Goal: Transaction & Acquisition: Purchase product/service

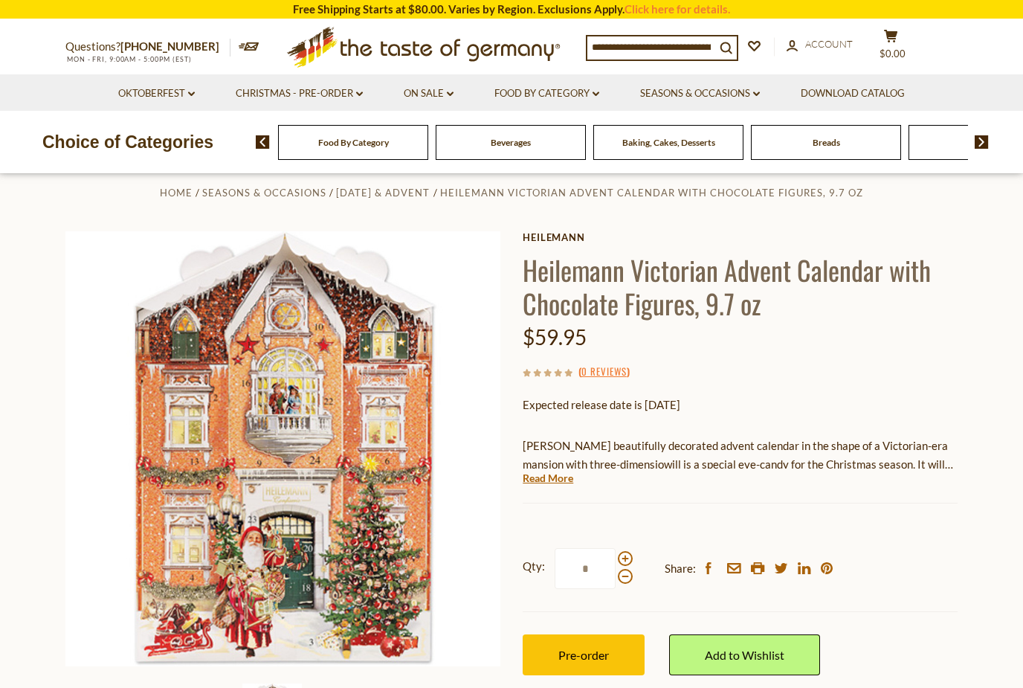
scroll to position [135, 0]
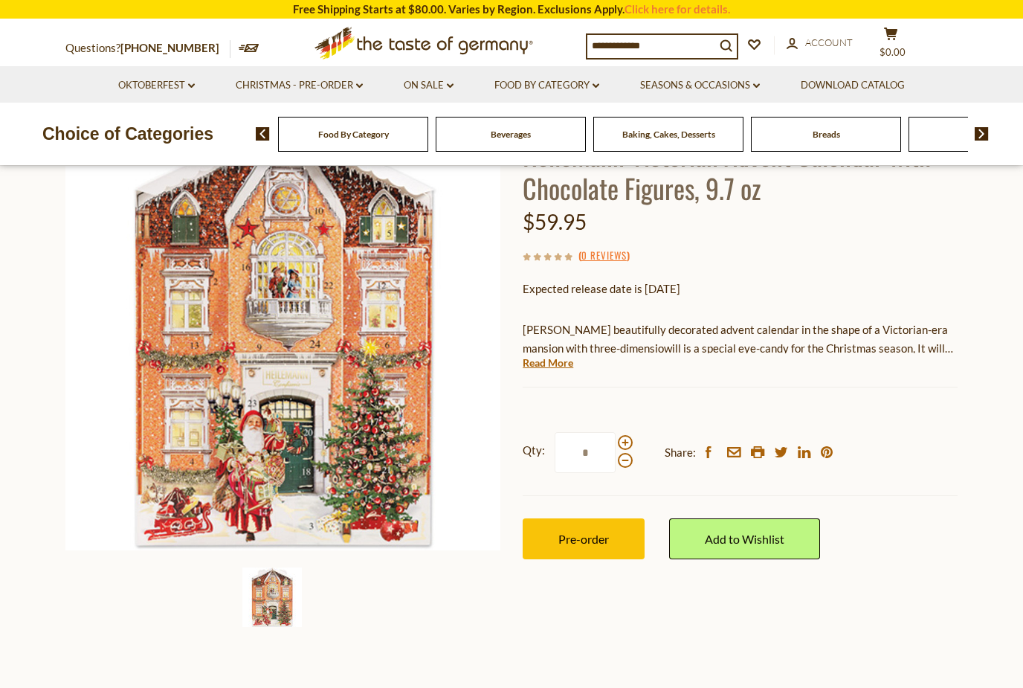
click at [612, 441] on input "*" at bounding box center [584, 452] width 61 height 41
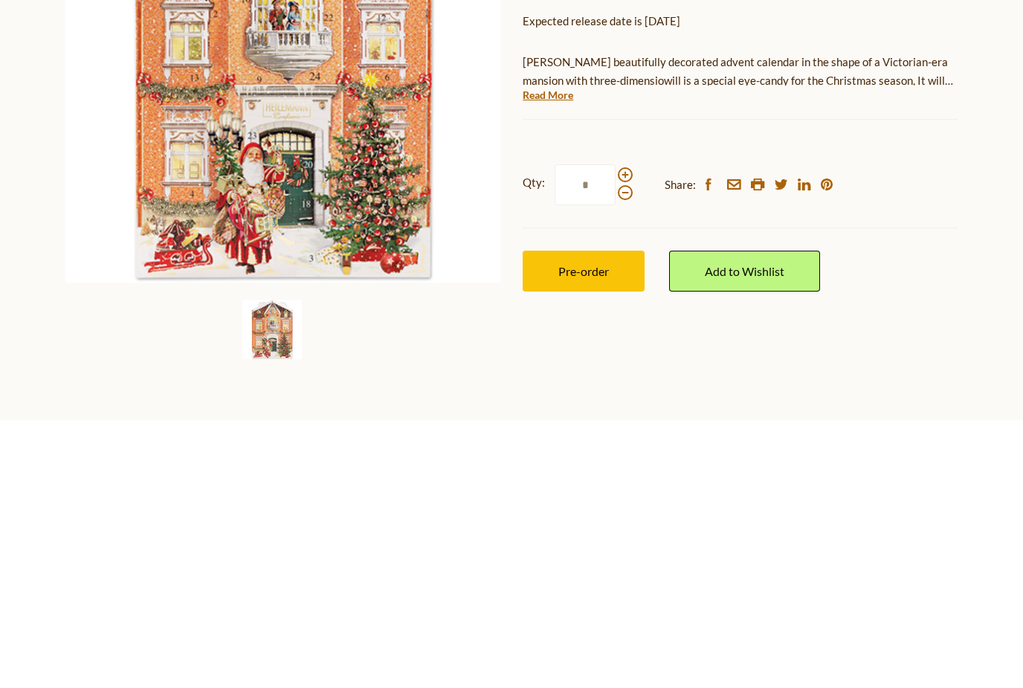
click at [621, 436] on span at bounding box center [625, 443] width 15 height 15
click at [615, 433] on input "*" at bounding box center [584, 453] width 61 height 41
type input "*"
click at [592, 532] on span "Pre-order" at bounding box center [583, 539] width 51 height 14
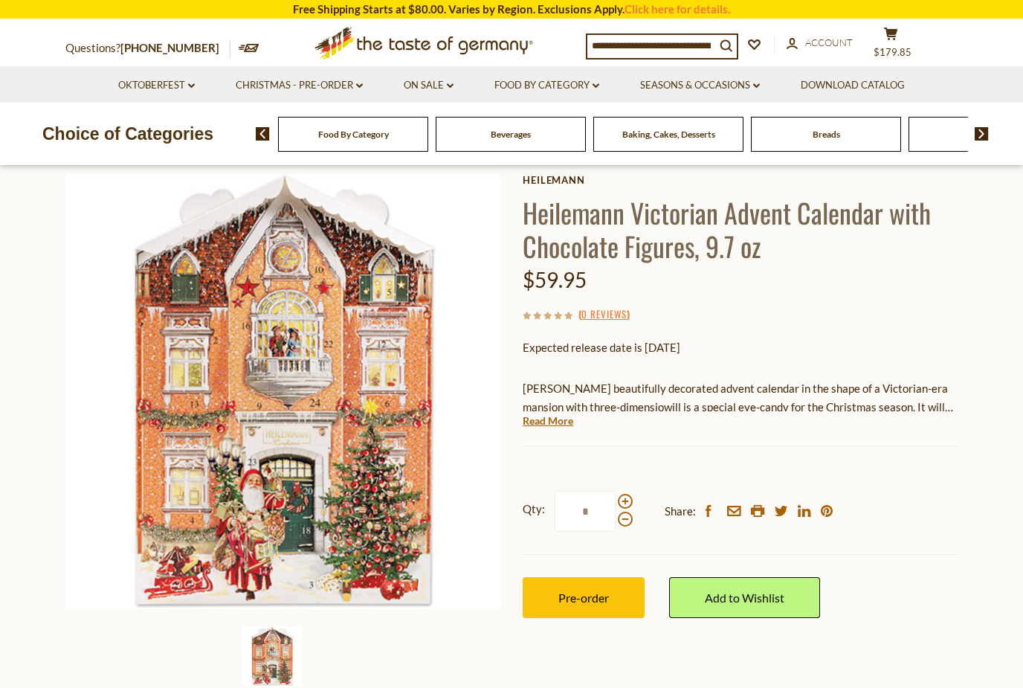
scroll to position [0, 0]
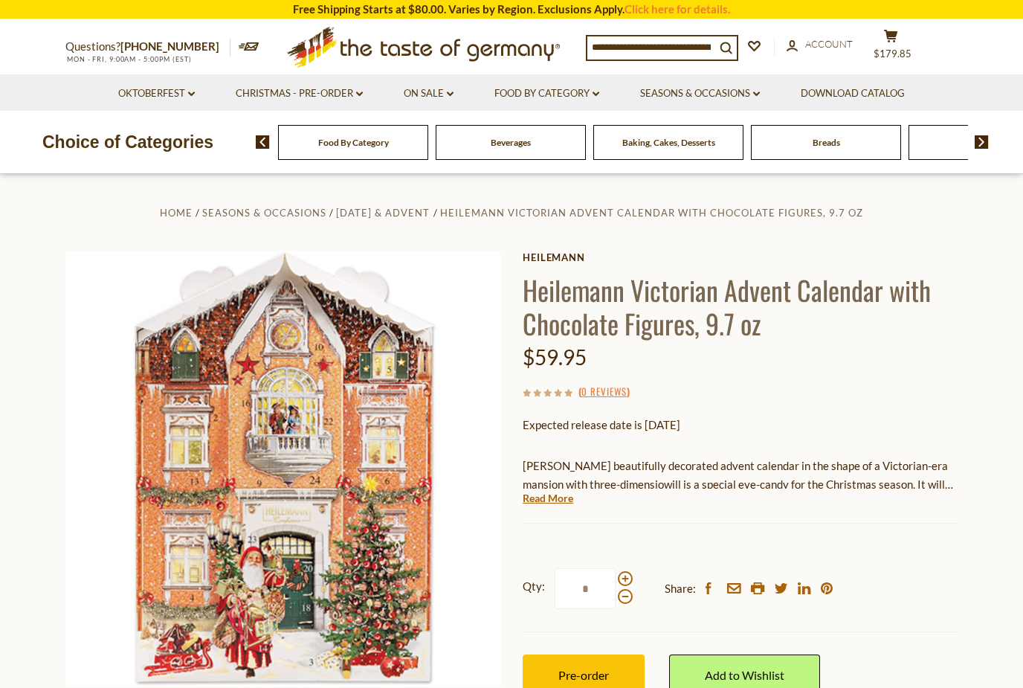
click at [889, 48] on span "$179.85" at bounding box center [892, 54] width 38 height 12
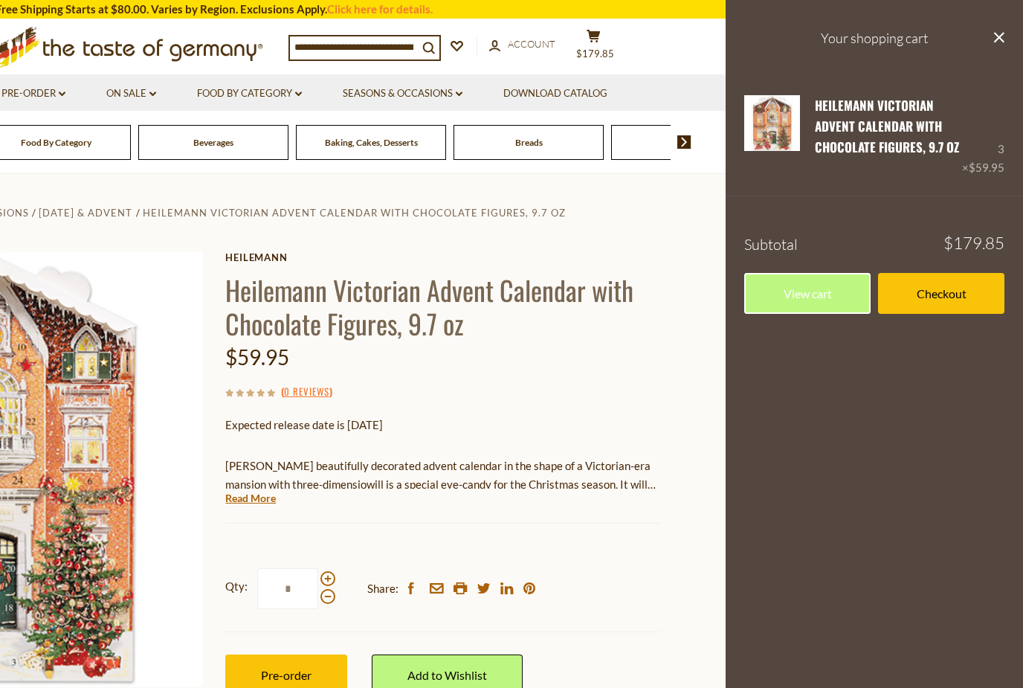
click at [529, 38] on span "Account" at bounding box center [532, 44] width 48 height 12
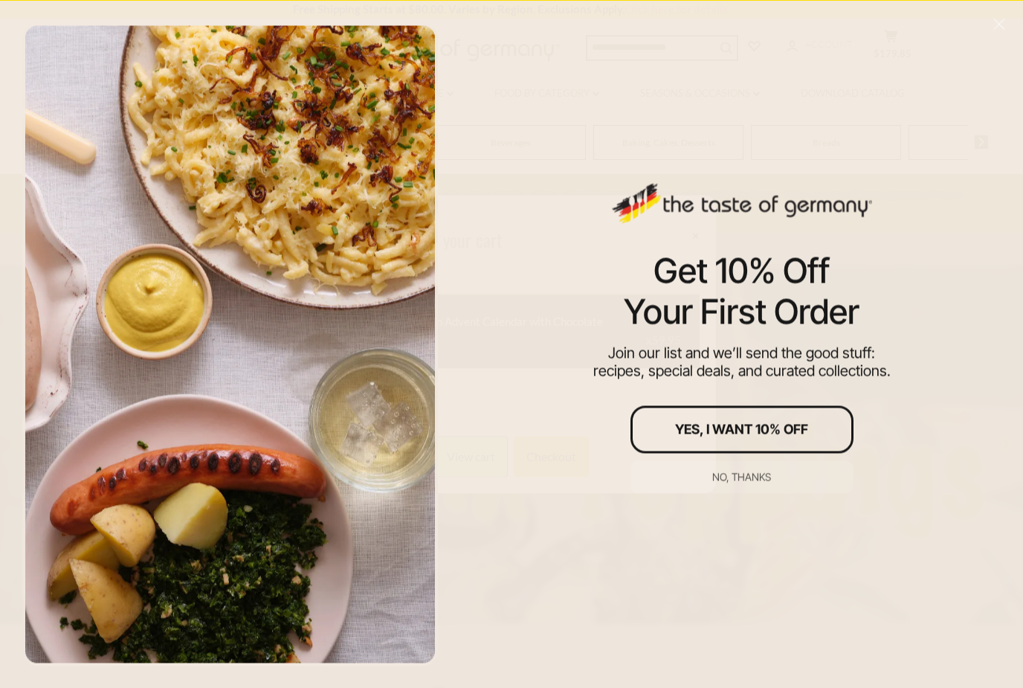
click at [742, 482] on div "No, thanks" at bounding box center [741, 476] width 59 height 10
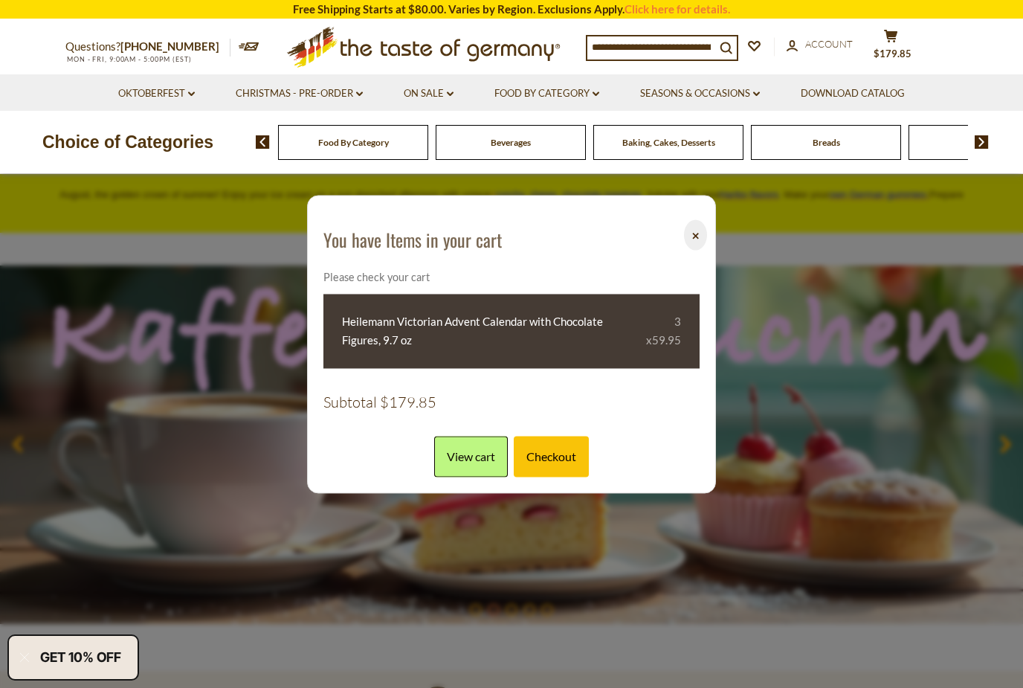
click at [685, 232] on button "⨉" at bounding box center [695, 235] width 23 height 30
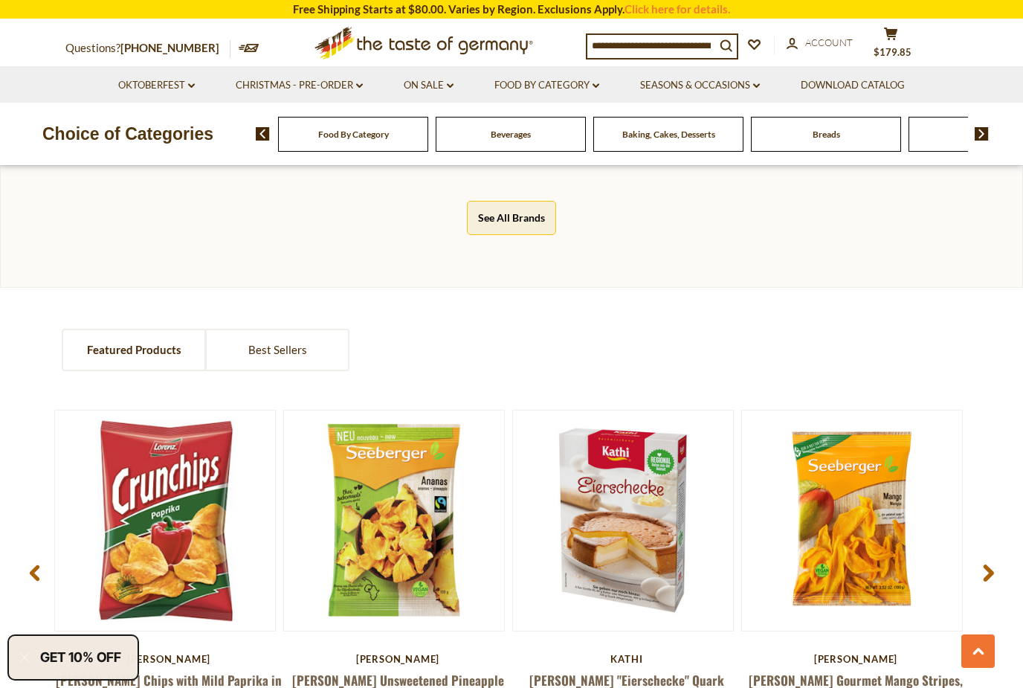
click at [682, 44] on input at bounding box center [651, 45] width 128 height 21
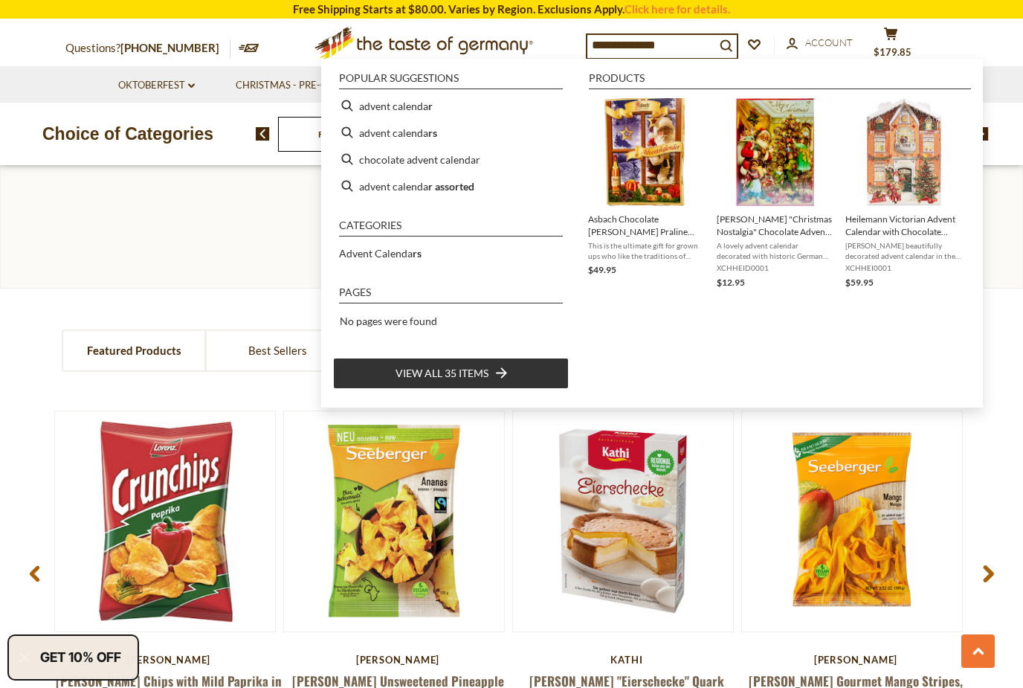
type input "**********"
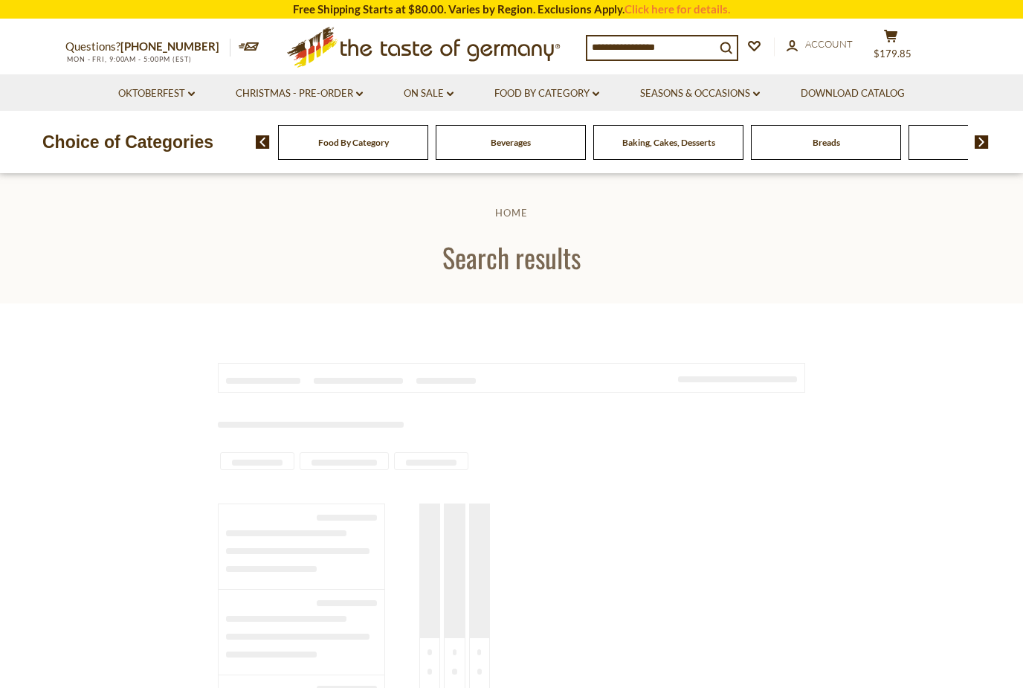
type input "**********"
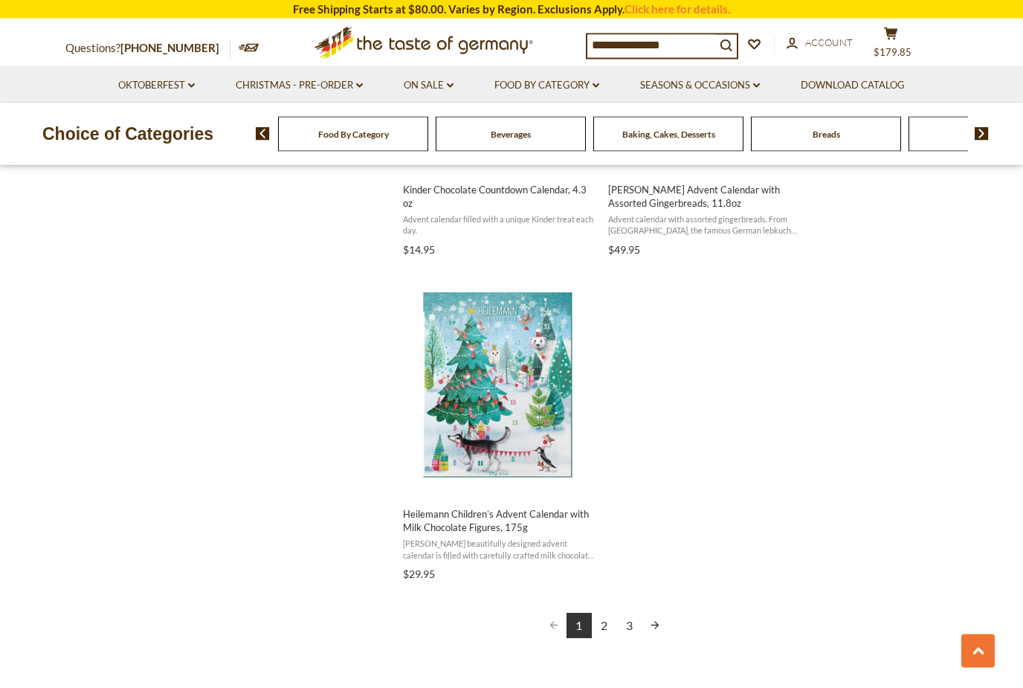
scroll to position [2451, 0]
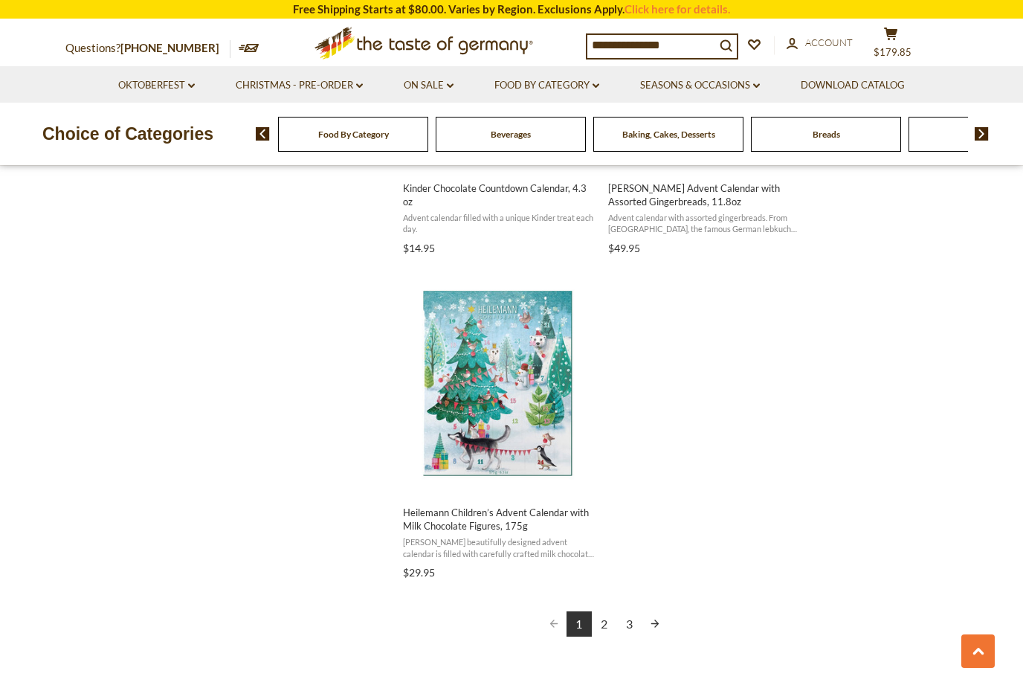
click at [346, 91] on link "Christmas - PRE-ORDER dropdown_arrow" at bounding box center [299, 85] width 127 height 16
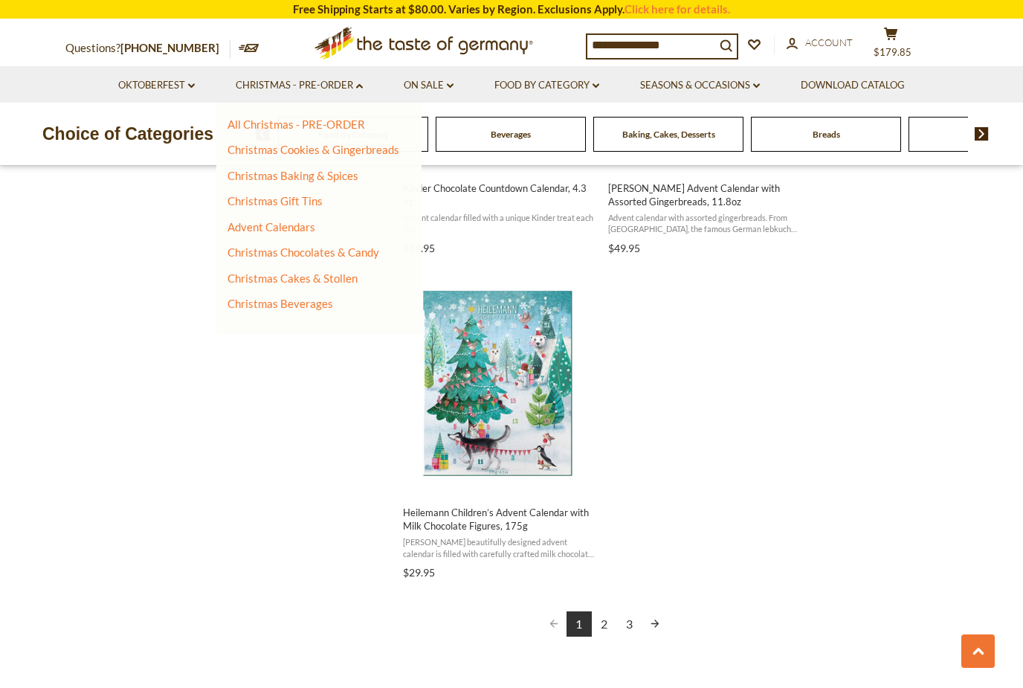
click at [343, 125] on link "All Christmas - PRE-ORDER" at bounding box center [296, 123] width 138 height 13
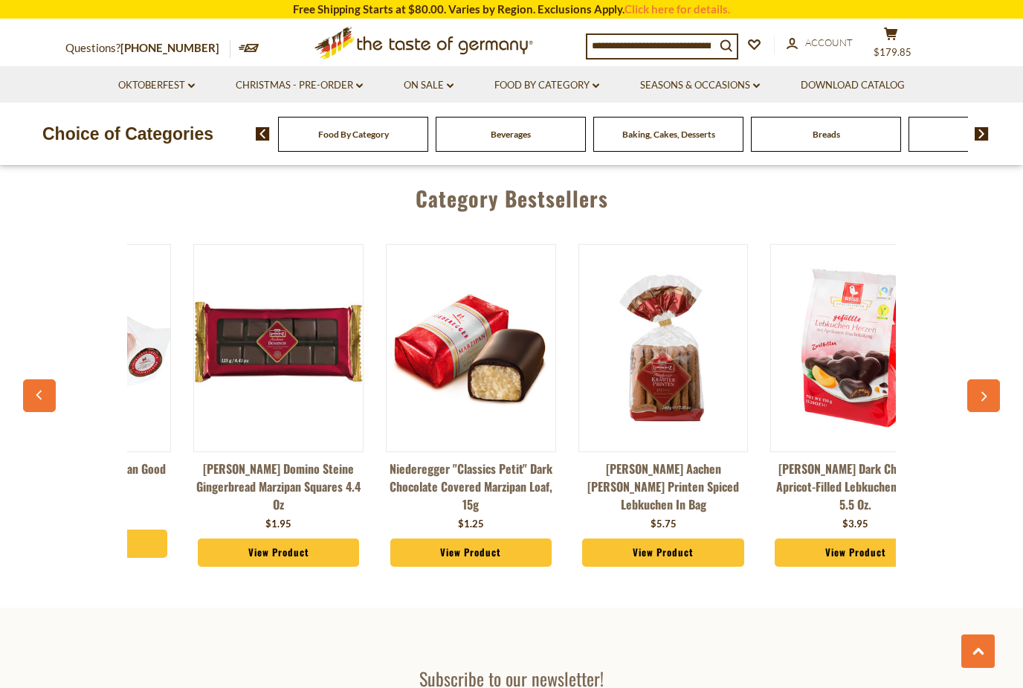
scroll to position [0, 211]
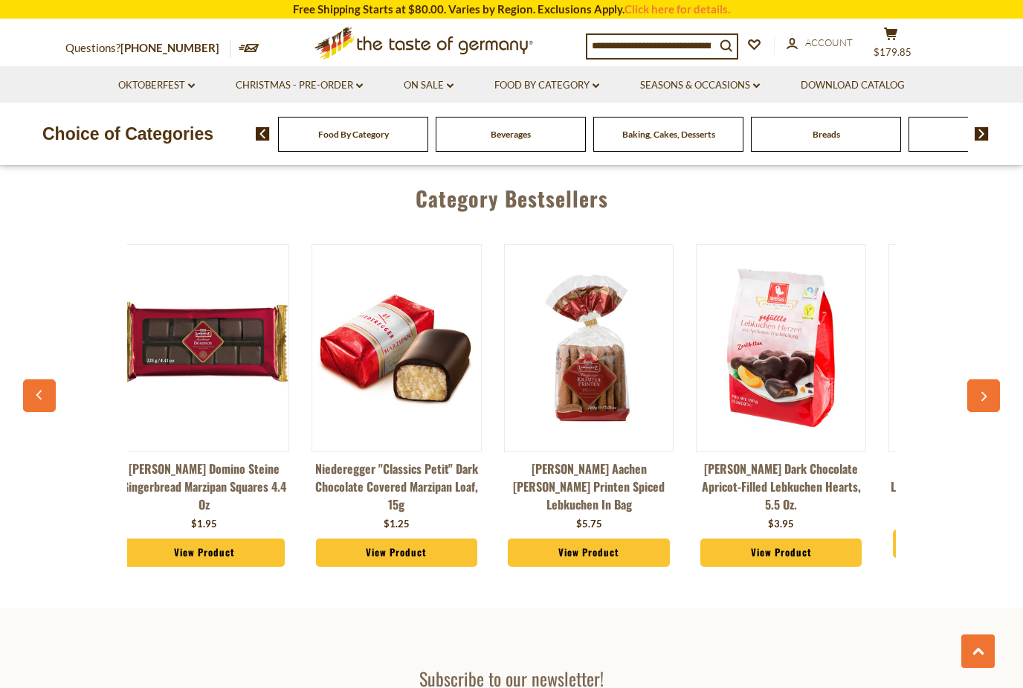
click at [887, 46] on span "$179.85" at bounding box center [892, 52] width 38 height 12
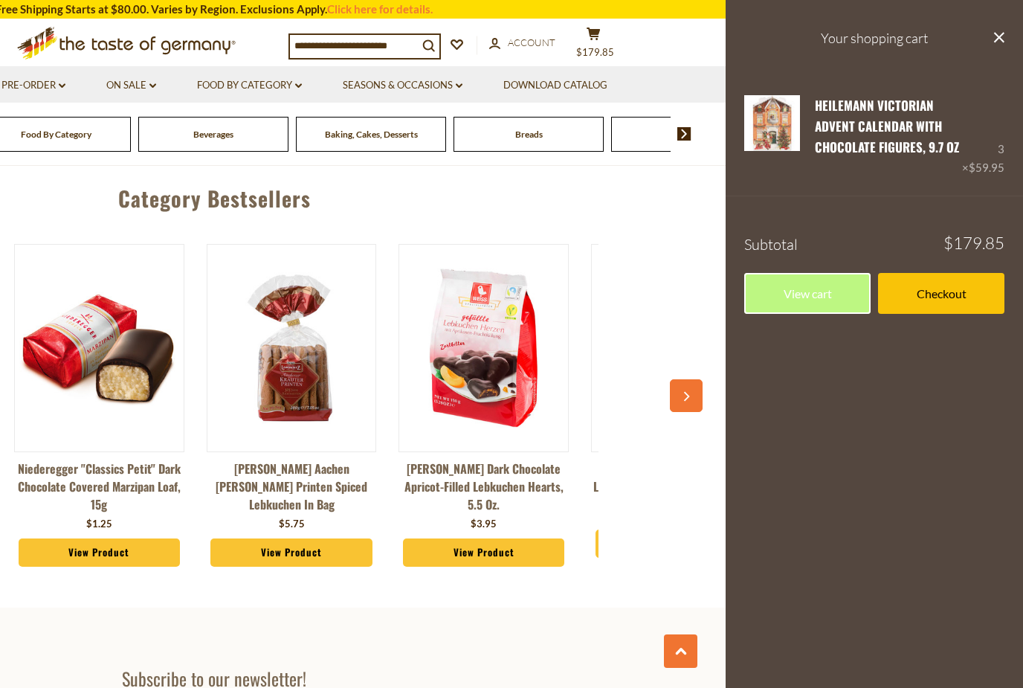
click at [770, 127] on img at bounding box center [772, 123] width 56 height 56
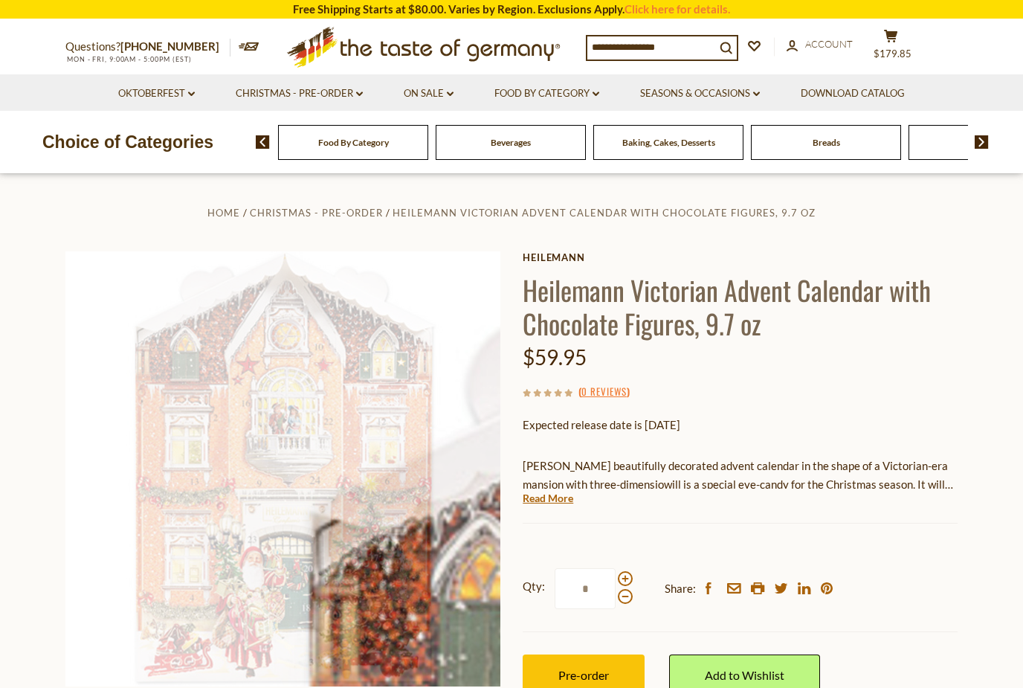
scroll to position [54, 0]
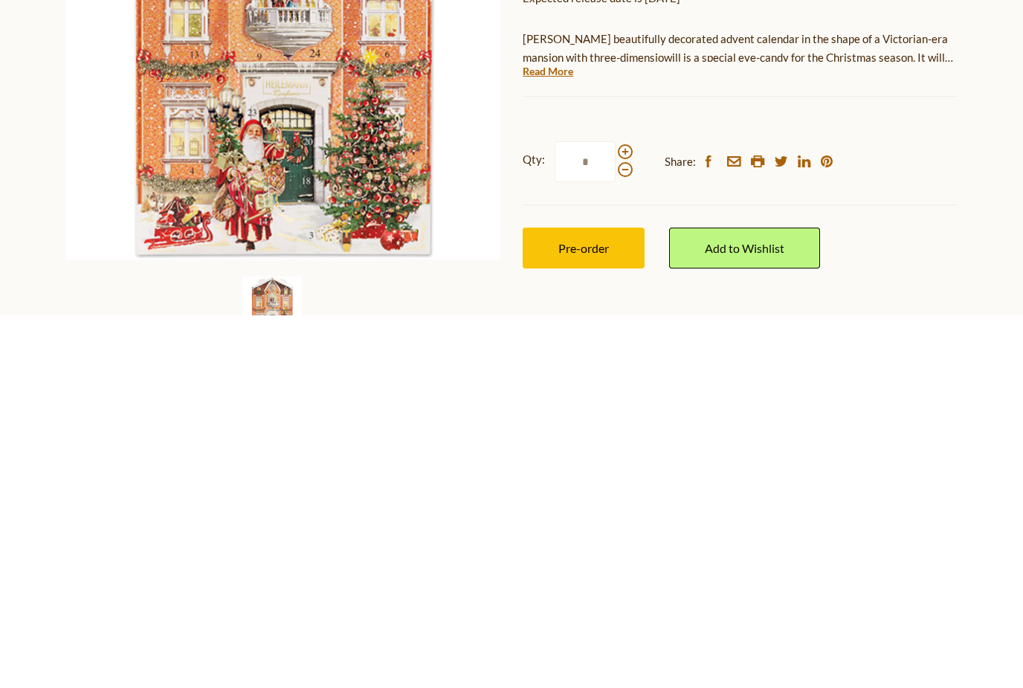
click at [566, 436] on link "Read More" at bounding box center [548, 443] width 51 height 15
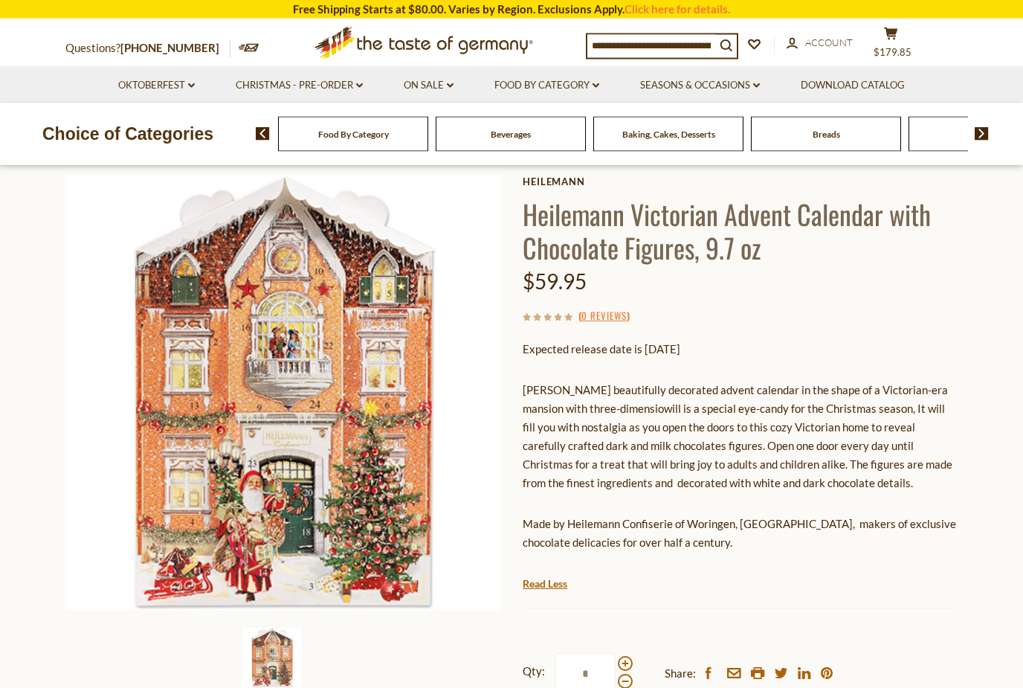
scroll to position [0, 0]
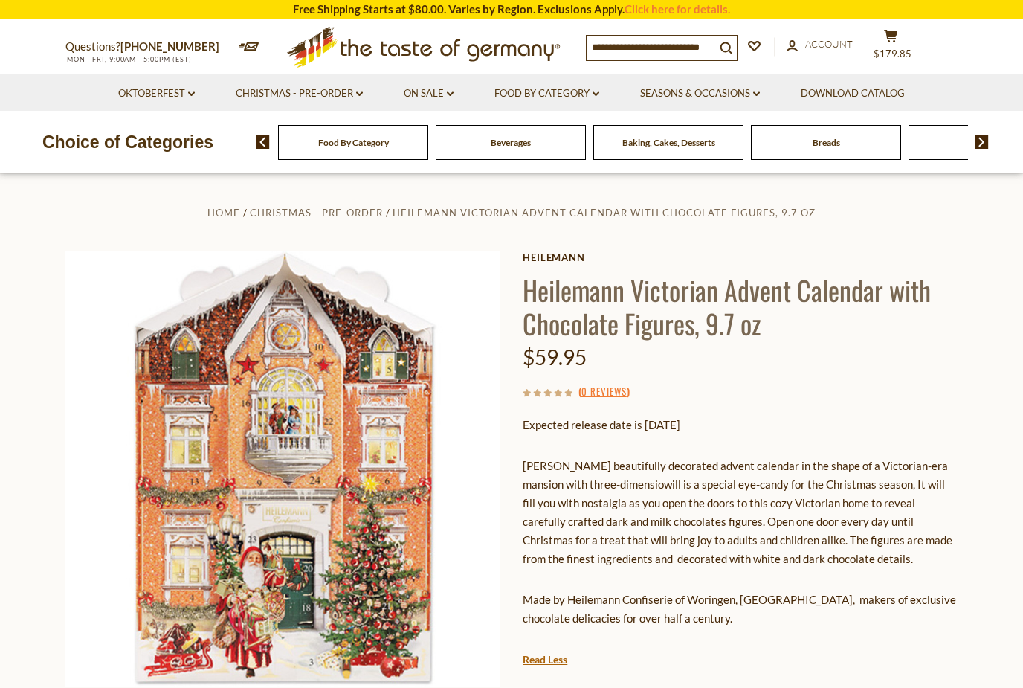
click at [902, 50] on span "$179.85" at bounding box center [892, 54] width 38 height 12
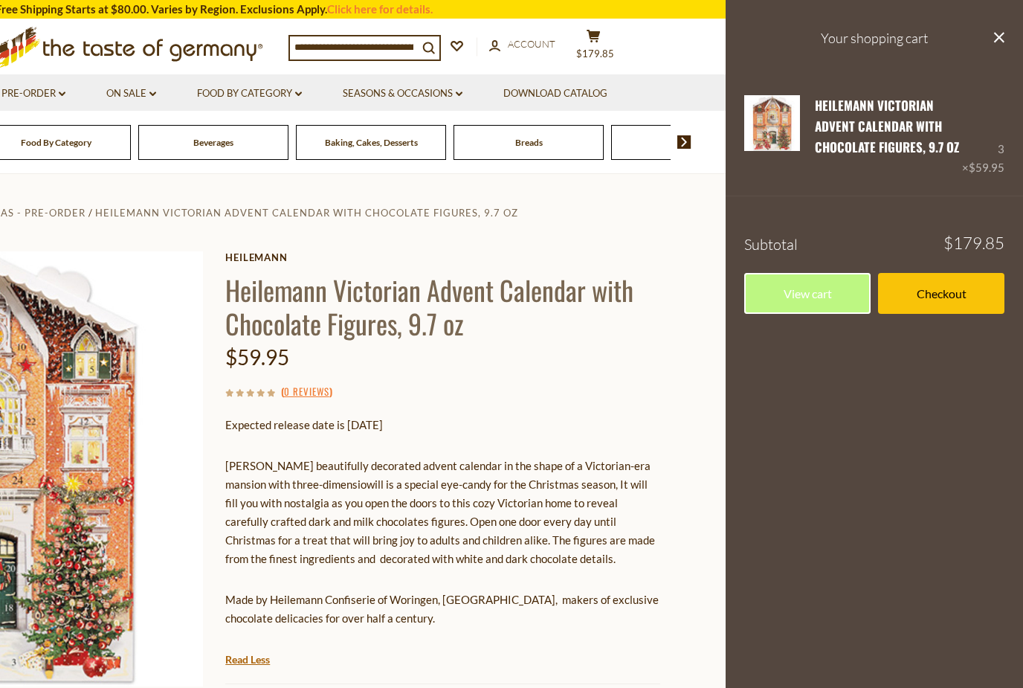
click at [660, 418] on div "Home Christmas - PRE-ORDER Heilemann Victorian Advent Calendar with Chocolate F…" at bounding box center [214, 546] width 914 height 686
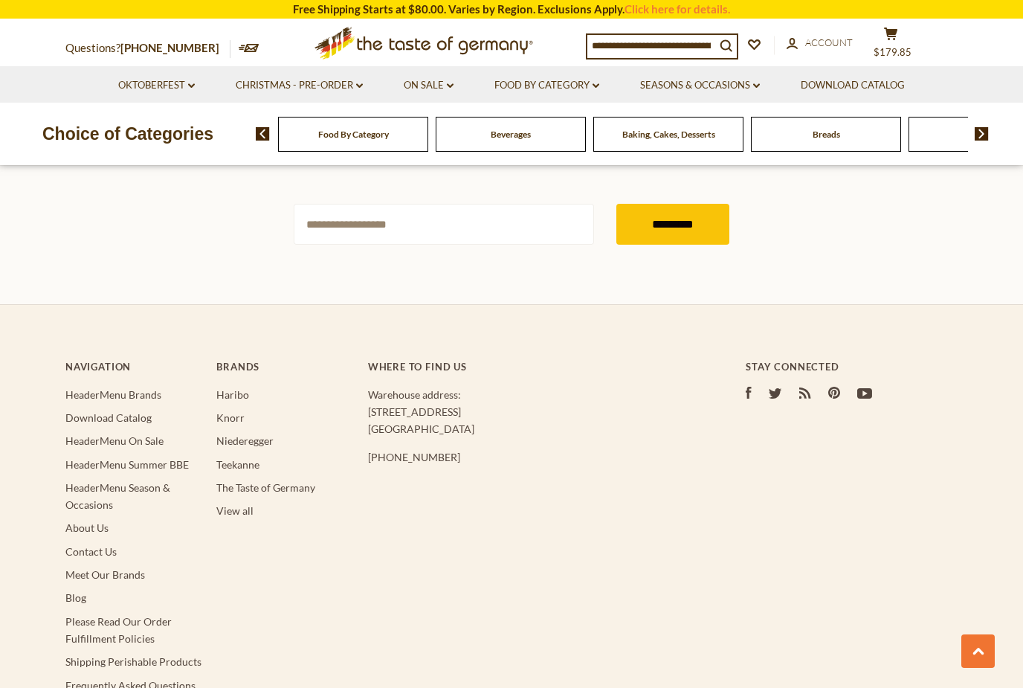
scroll to position [2563, 0]
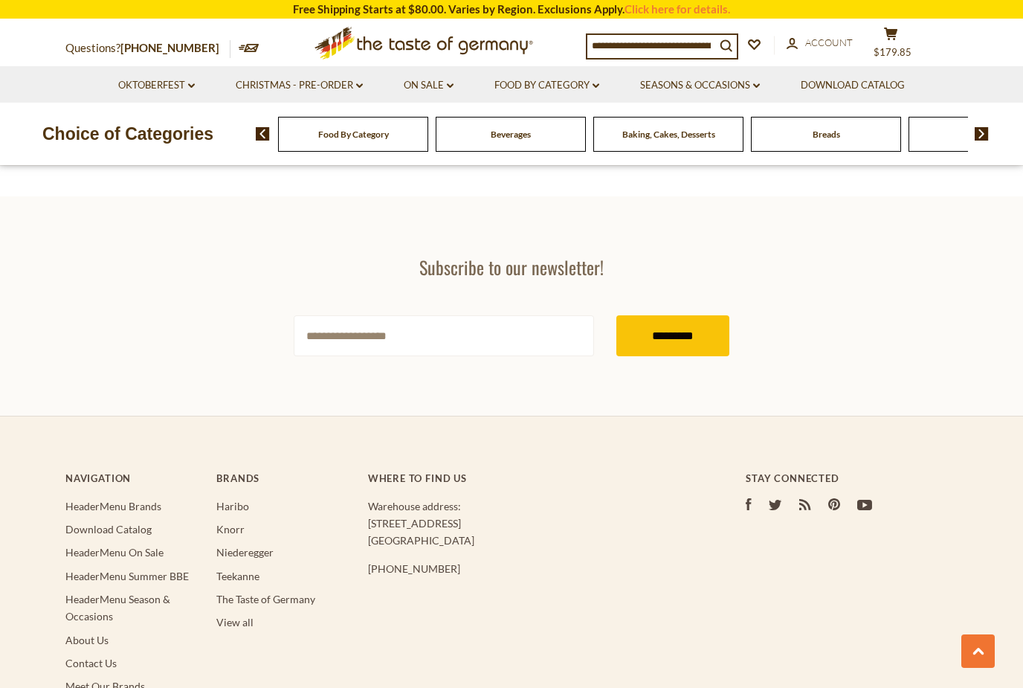
click at [686, 321] on input "*********" at bounding box center [672, 335] width 113 height 41
